Goal: Transaction & Acquisition: Purchase product/service

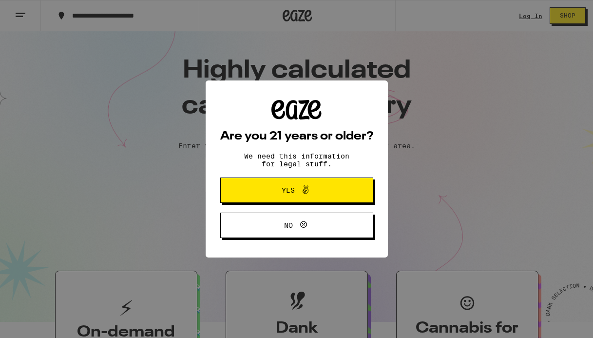
click at [284, 196] on span "Yes" at bounding box center [297, 190] width 74 height 13
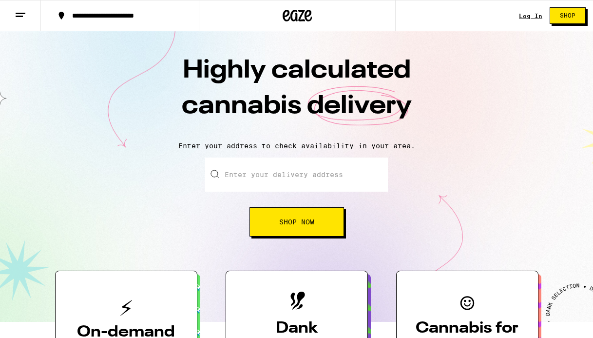
click at [531, 20] on div "Log In Shop" at bounding box center [556, 15] width 74 height 31
click at [530, 16] on link "Log In" at bounding box center [530, 16] width 23 height 6
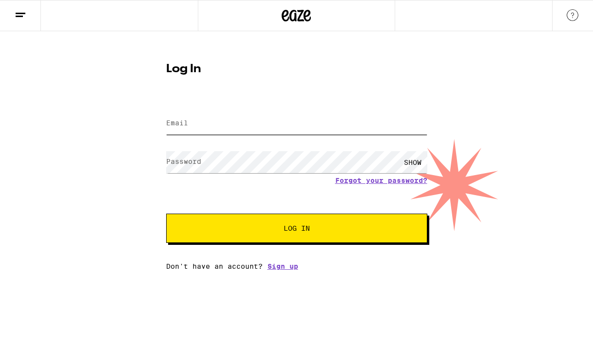
click at [334, 132] on input "Email" at bounding box center [296, 124] width 261 height 22
type input "[PERSON_NAME][EMAIL_ADDRESS][PERSON_NAME][DOMAIN_NAME]"
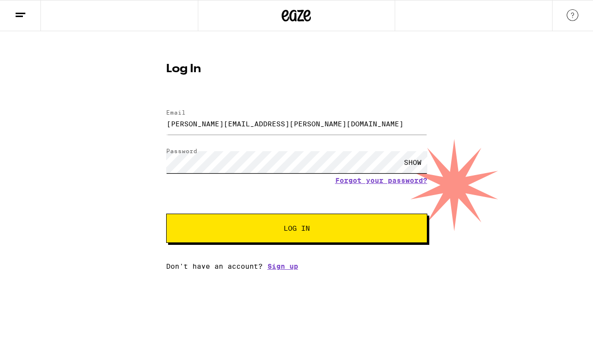
click at [166, 213] on button "Log In" at bounding box center [296, 227] width 261 height 29
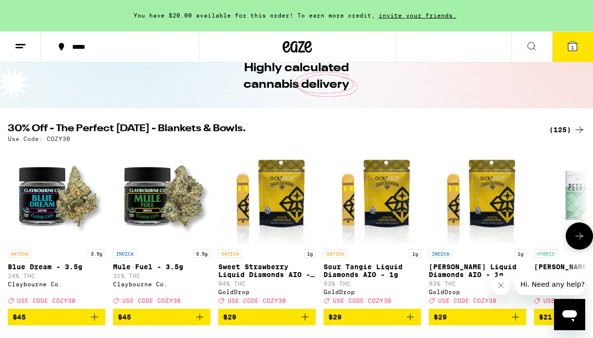
scroll to position [51, 0]
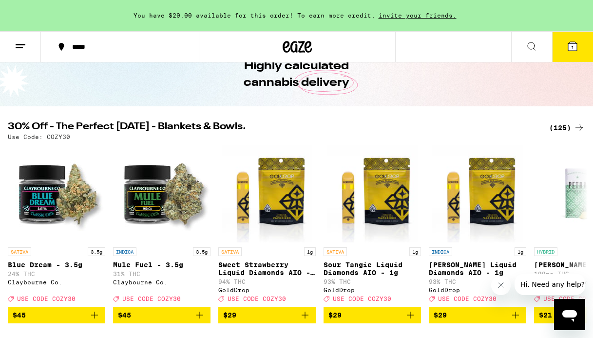
click at [534, 48] on icon at bounding box center [532, 46] width 12 height 12
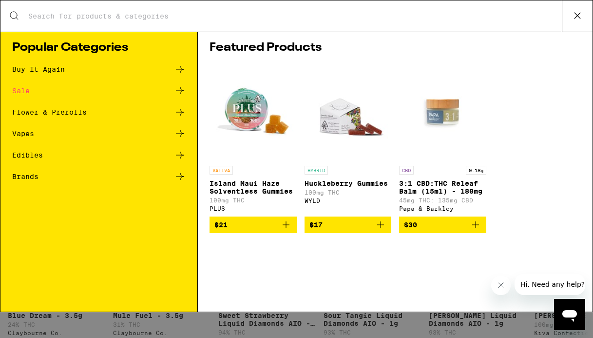
scroll to position [0, 0]
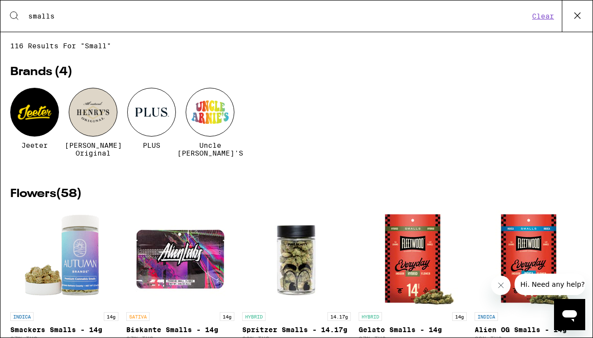
type input "smalls"
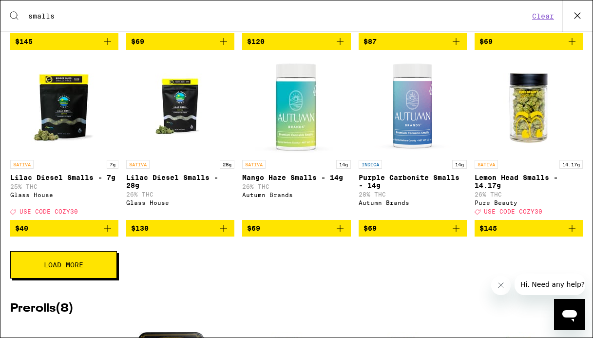
scroll to position [331, 0]
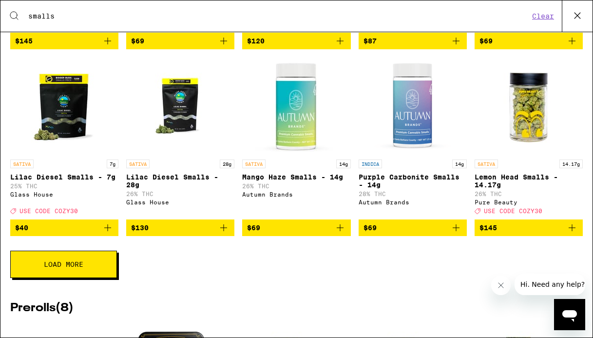
click at [51, 267] on span "Load More" at bounding box center [63, 264] width 39 height 7
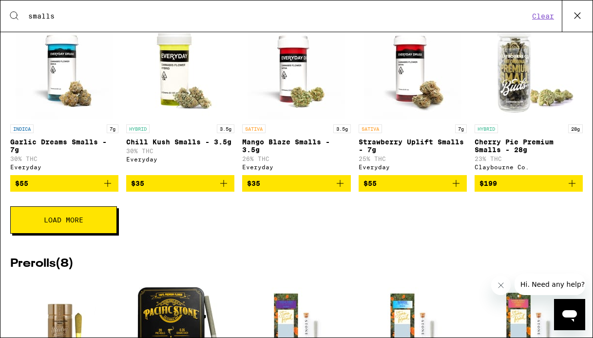
scroll to position [736, 0]
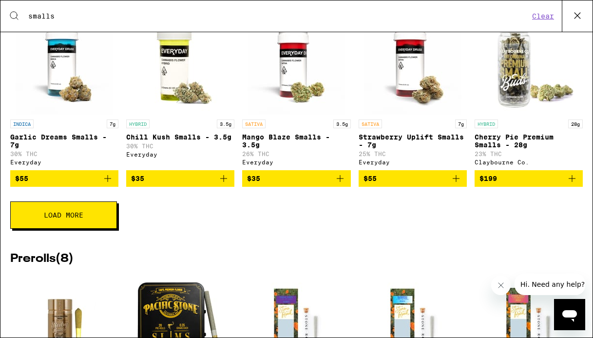
click at [89, 228] on button "Load More" at bounding box center [63, 214] width 107 height 27
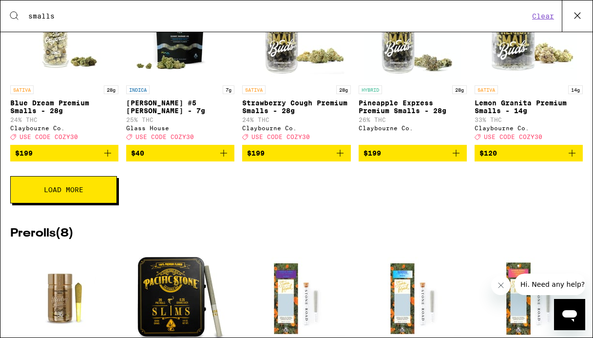
scroll to position [1134, 0]
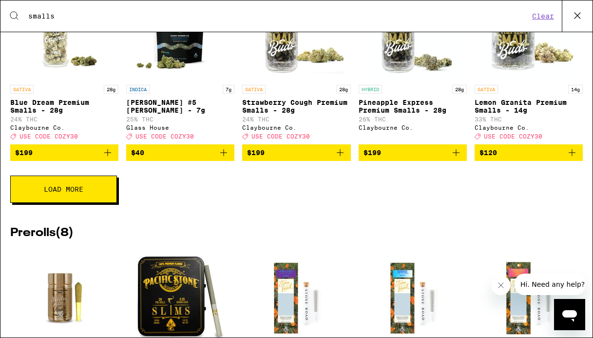
click at [55, 203] on button "Load More" at bounding box center [63, 188] width 107 height 27
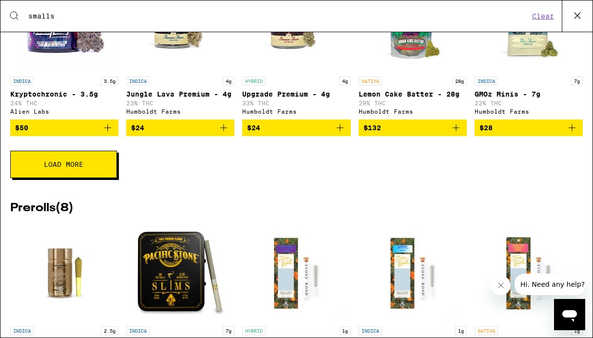
scroll to position [1516, 0]
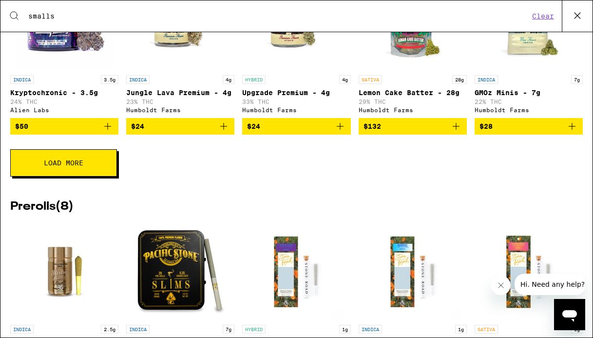
click at [85, 176] on button "Load More" at bounding box center [63, 162] width 107 height 27
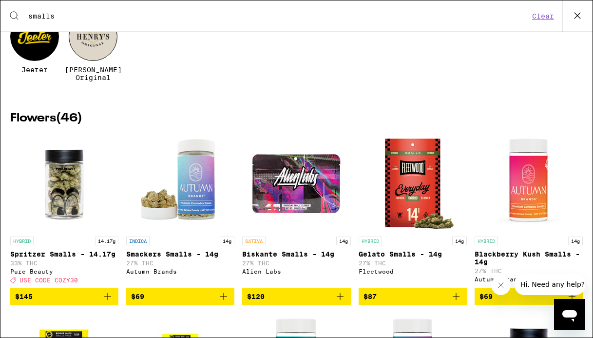
scroll to position [76, 0]
